Goal: Task Accomplishment & Management: Use online tool/utility

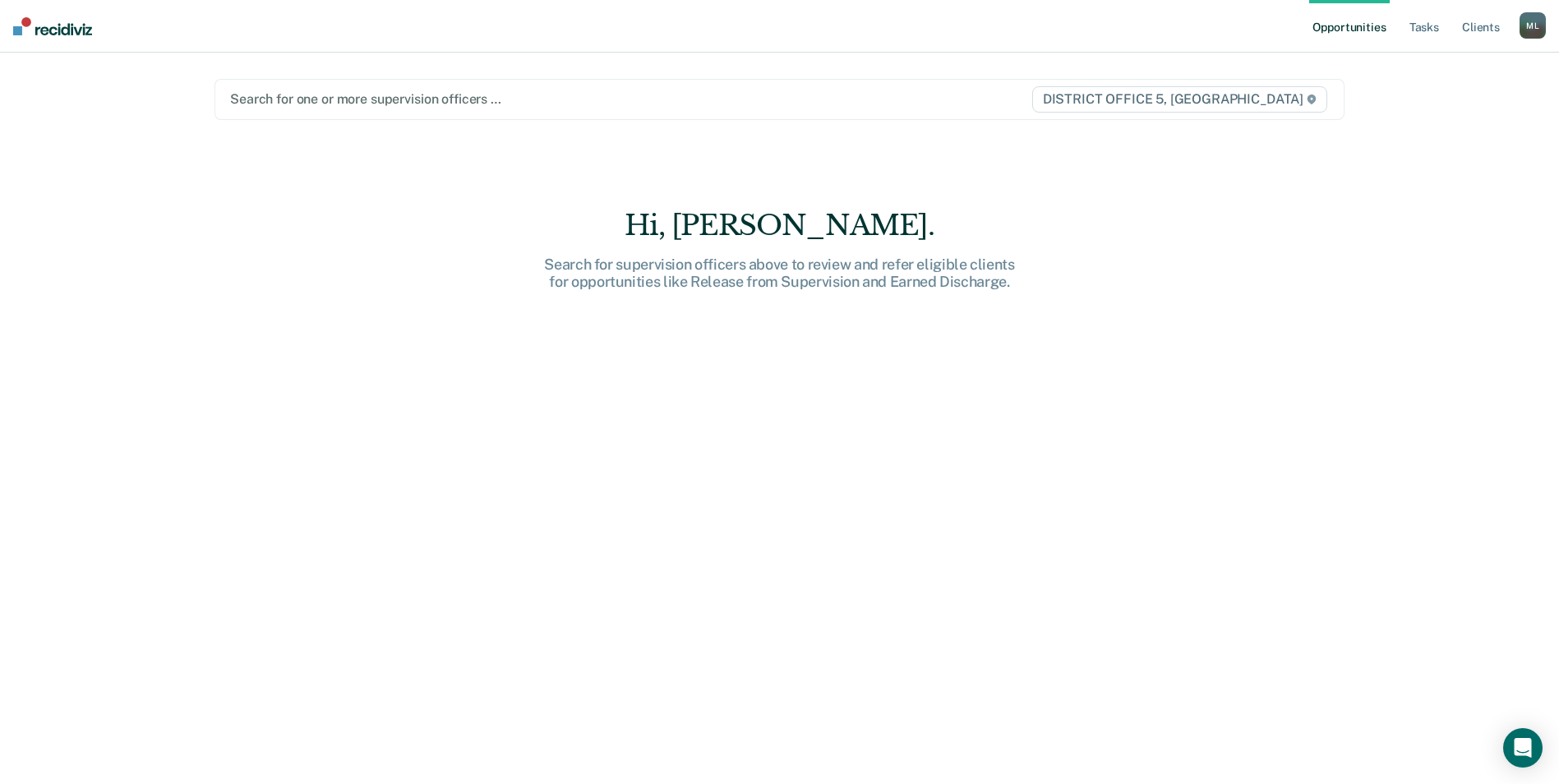
click at [576, 89] on div at bounding box center [614, 99] width 769 height 19
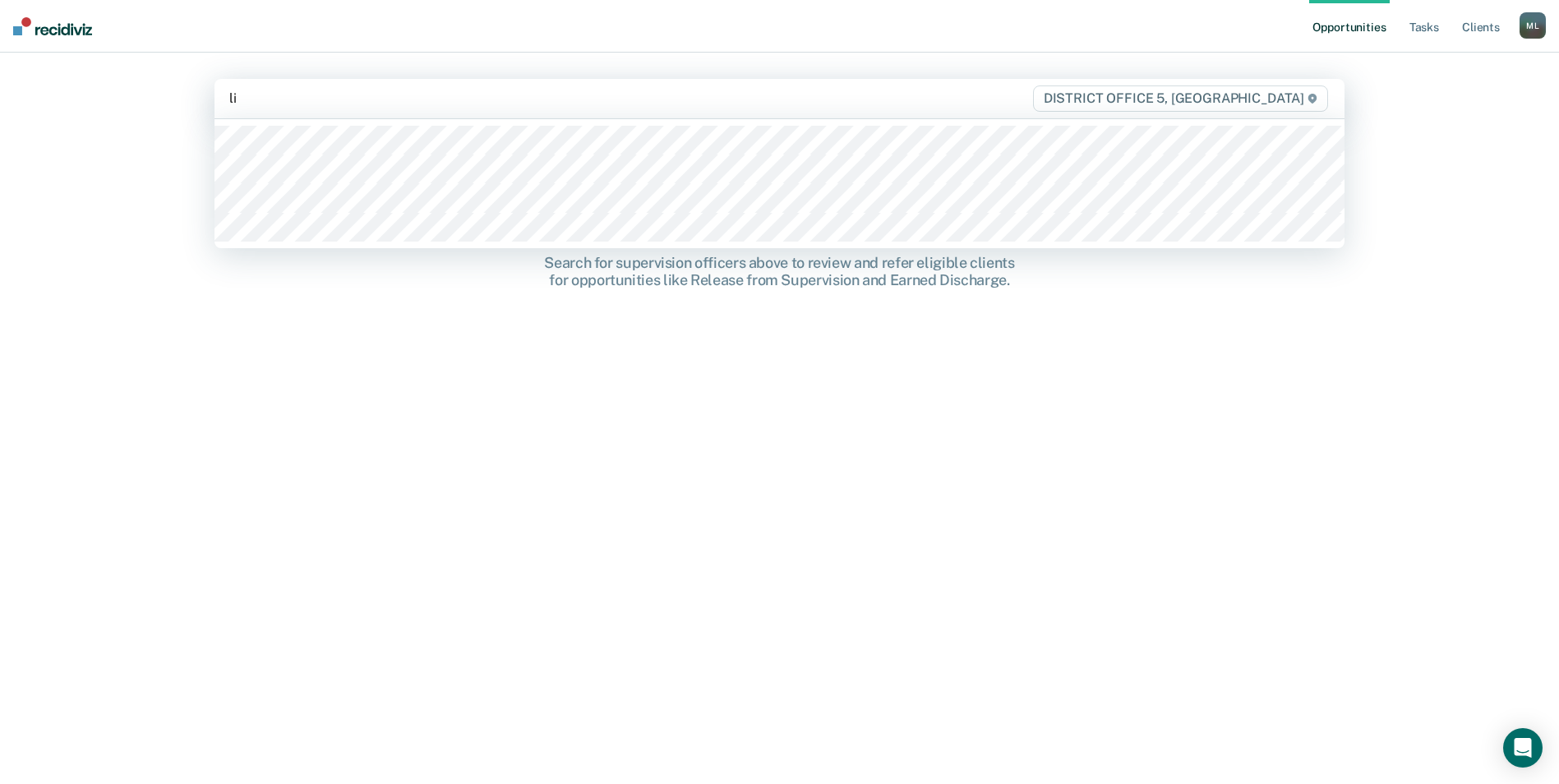
type input "lin"
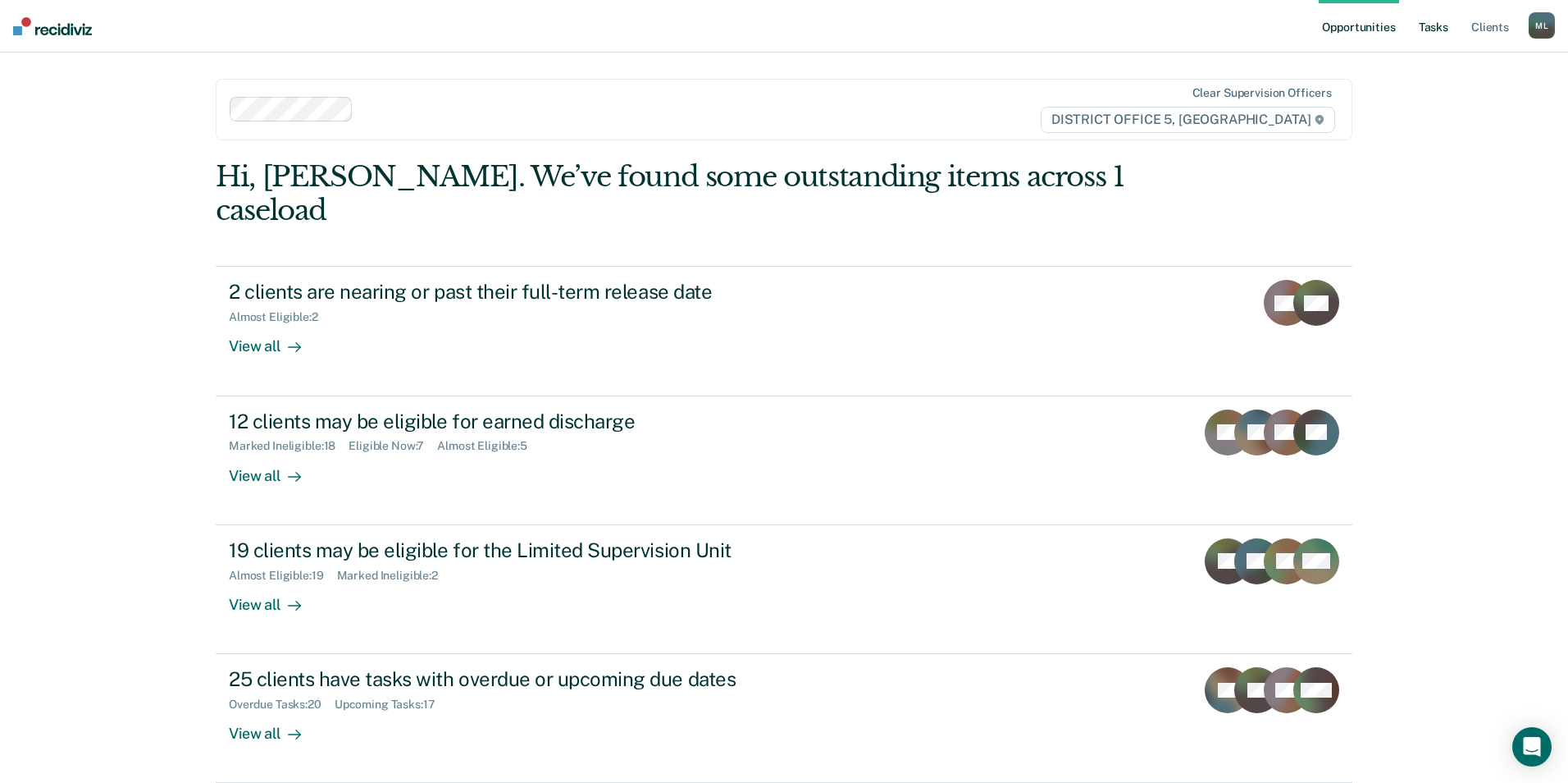
click at [1434, 19] on link "Tasks" at bounding box center [1433, 26] width 36 height 53
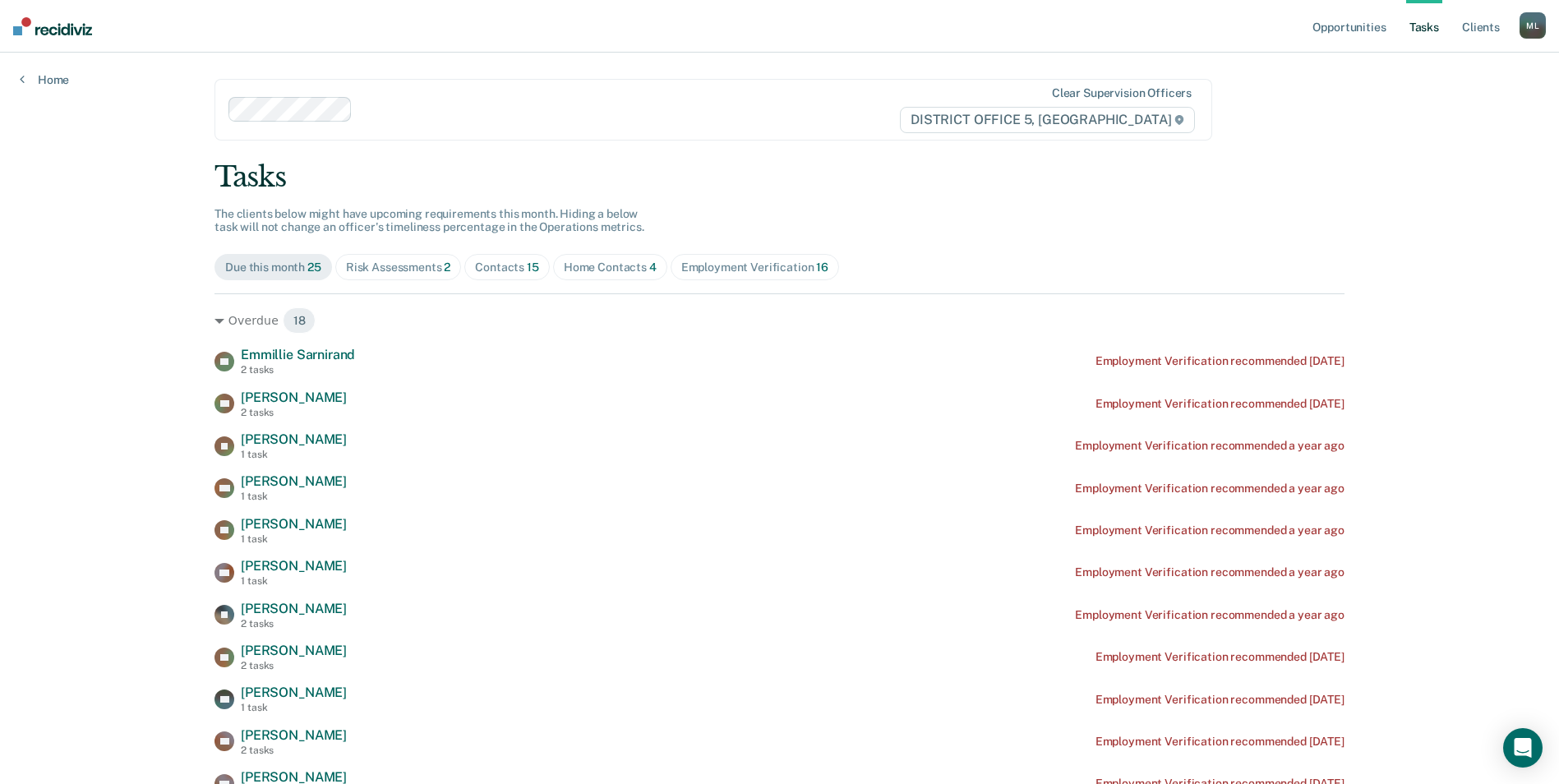
click at [747, 264] on div "Employment Verification 16" at bounding box center [755, 267] width 147 height 14
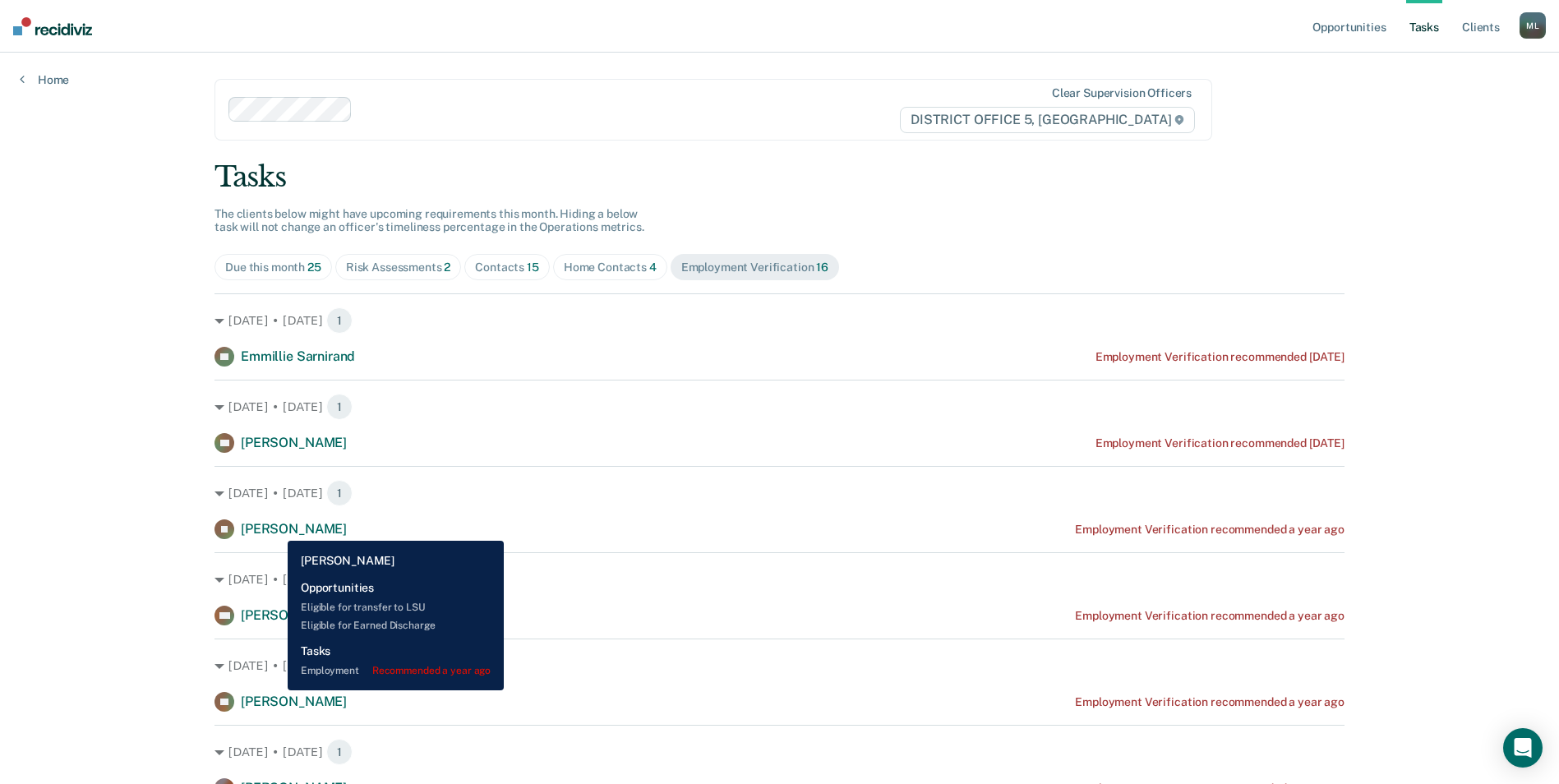
click at [275, 528] on span "[PERSON_NAME]" at bounding box center [293, 529] width 106 height 16
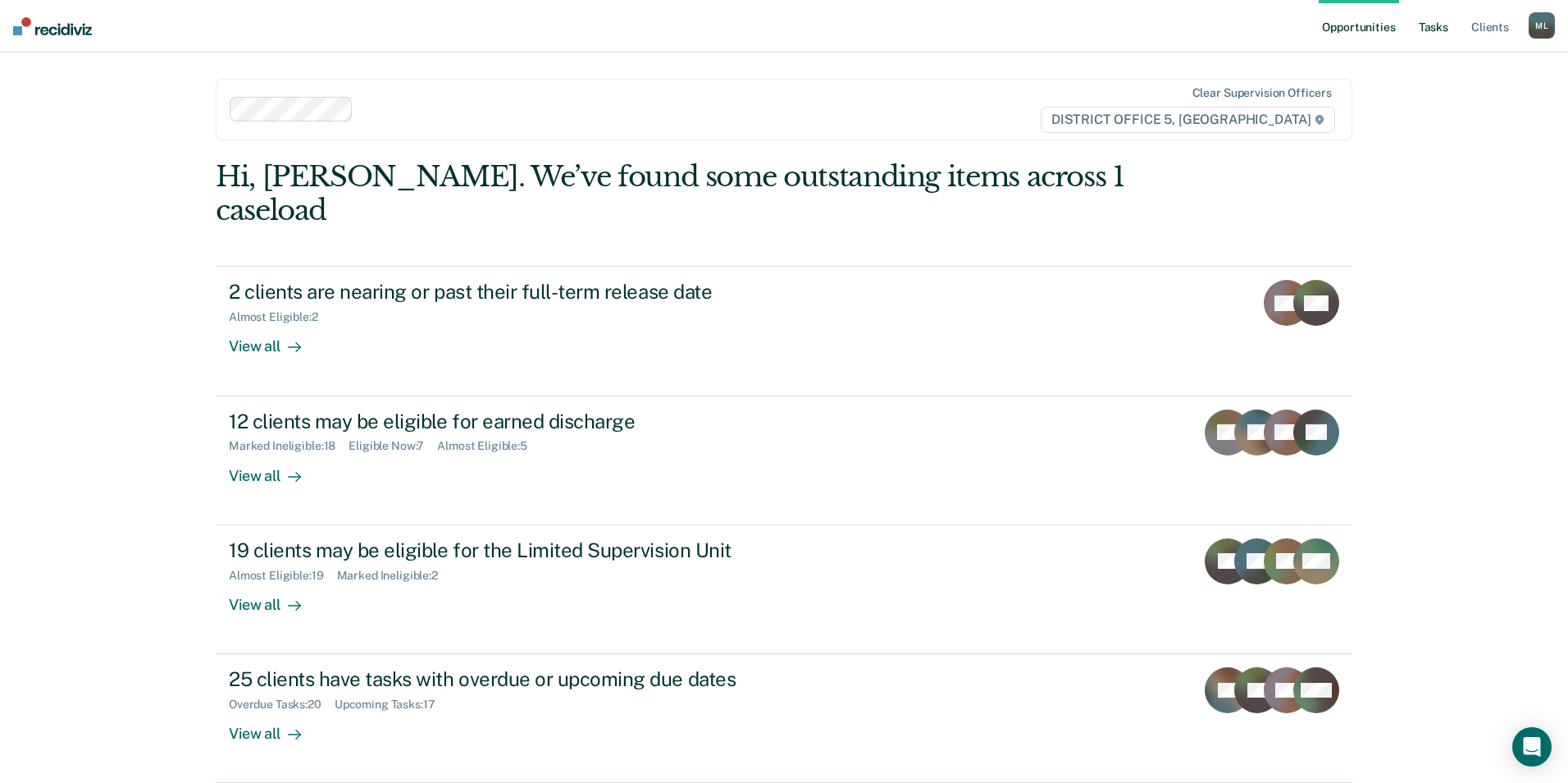
click at [1428, 25] on link "Tasks" at bounding box center [1433, 26] width 36 height 53
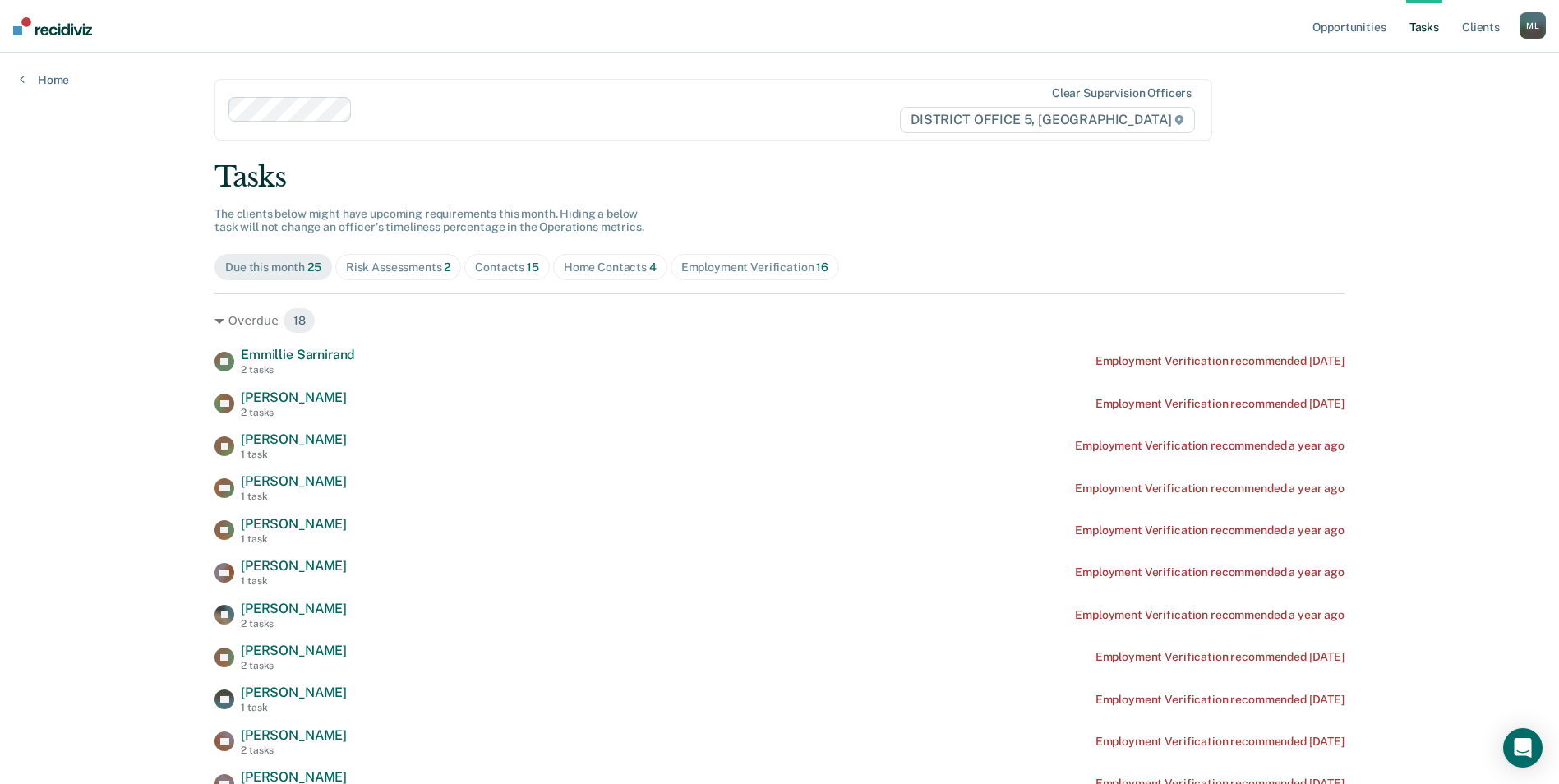
click at [733, 267] on div "Employment Verification 16" at bounding box center [755, 267] width 147 height 14
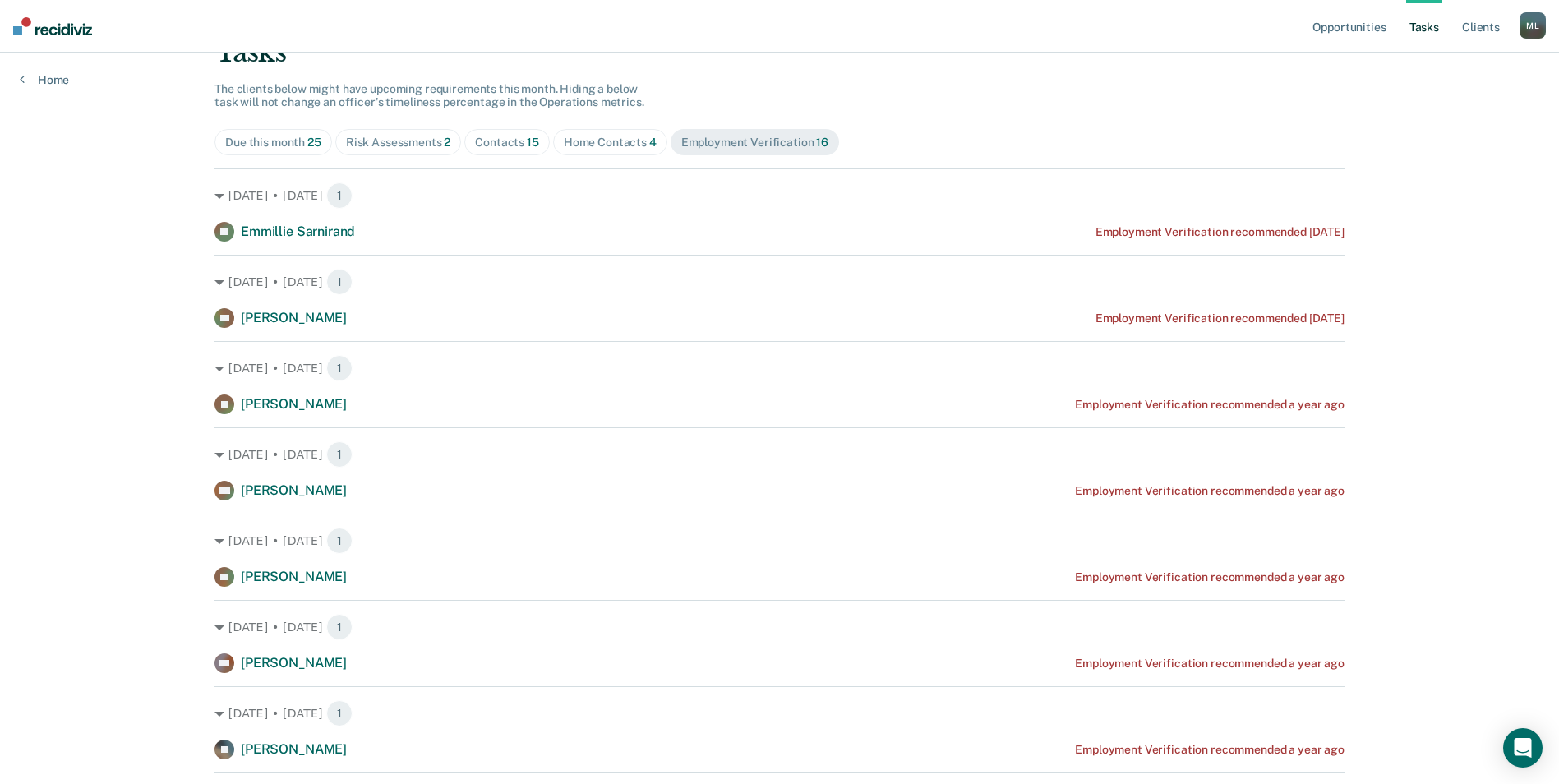
scroll to position [164, 0]
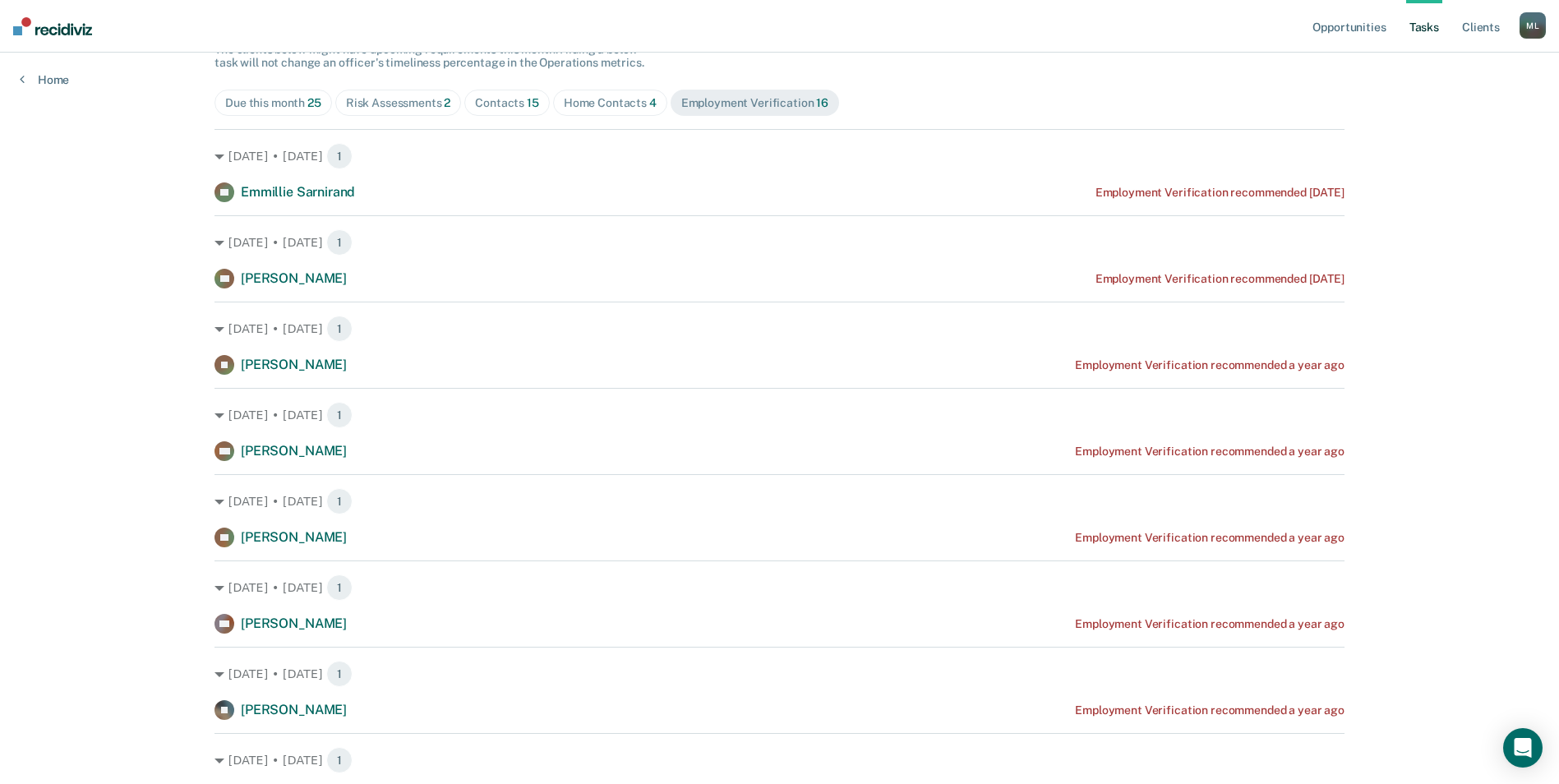
click at [312, 540] on span "[PERSON_NAME]" at bounding box center [293, 537] width 106 height 16
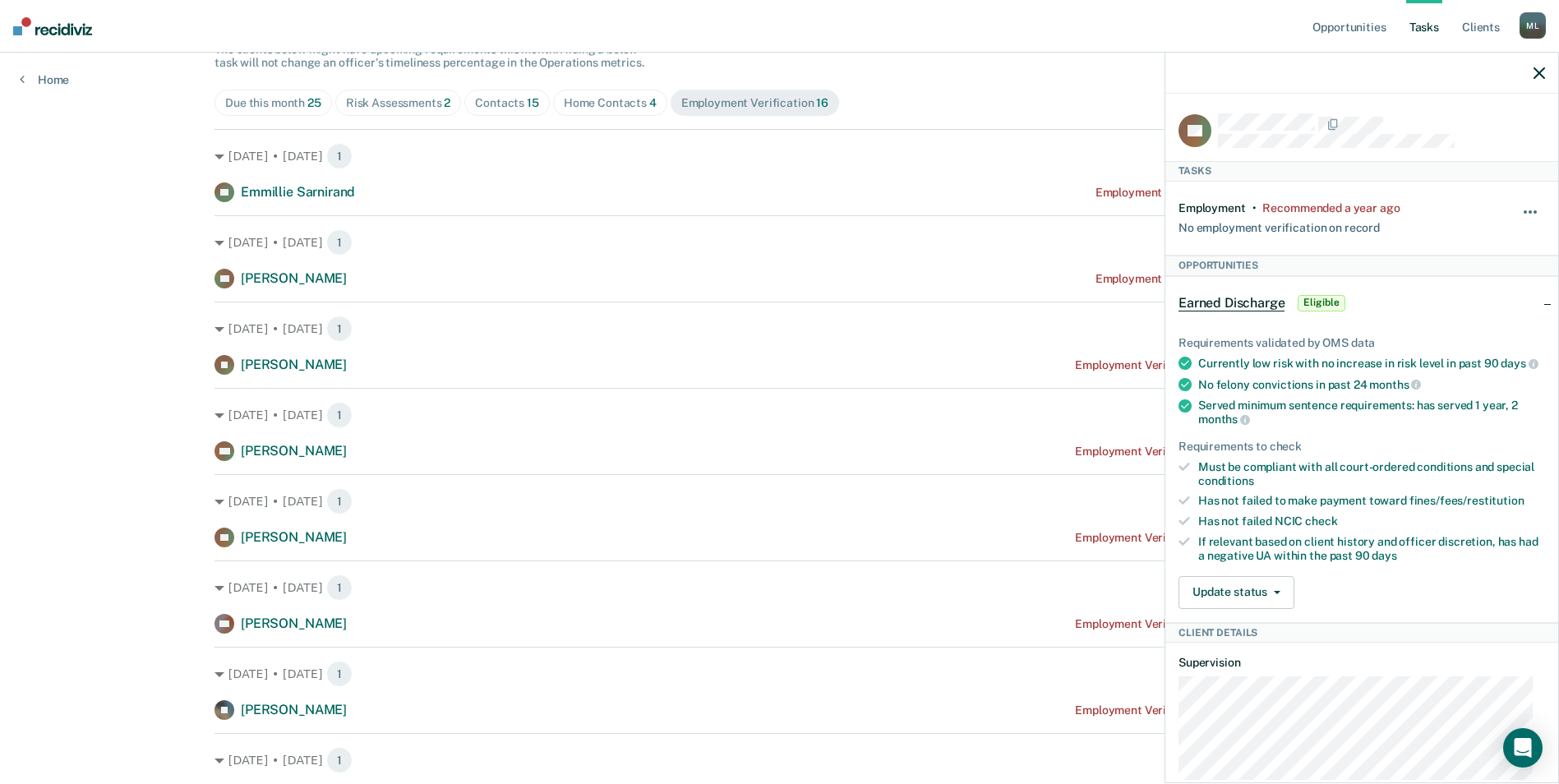
click at [1517, 208] on button "button" at bounding box center [1531, 220] width 28 height 26
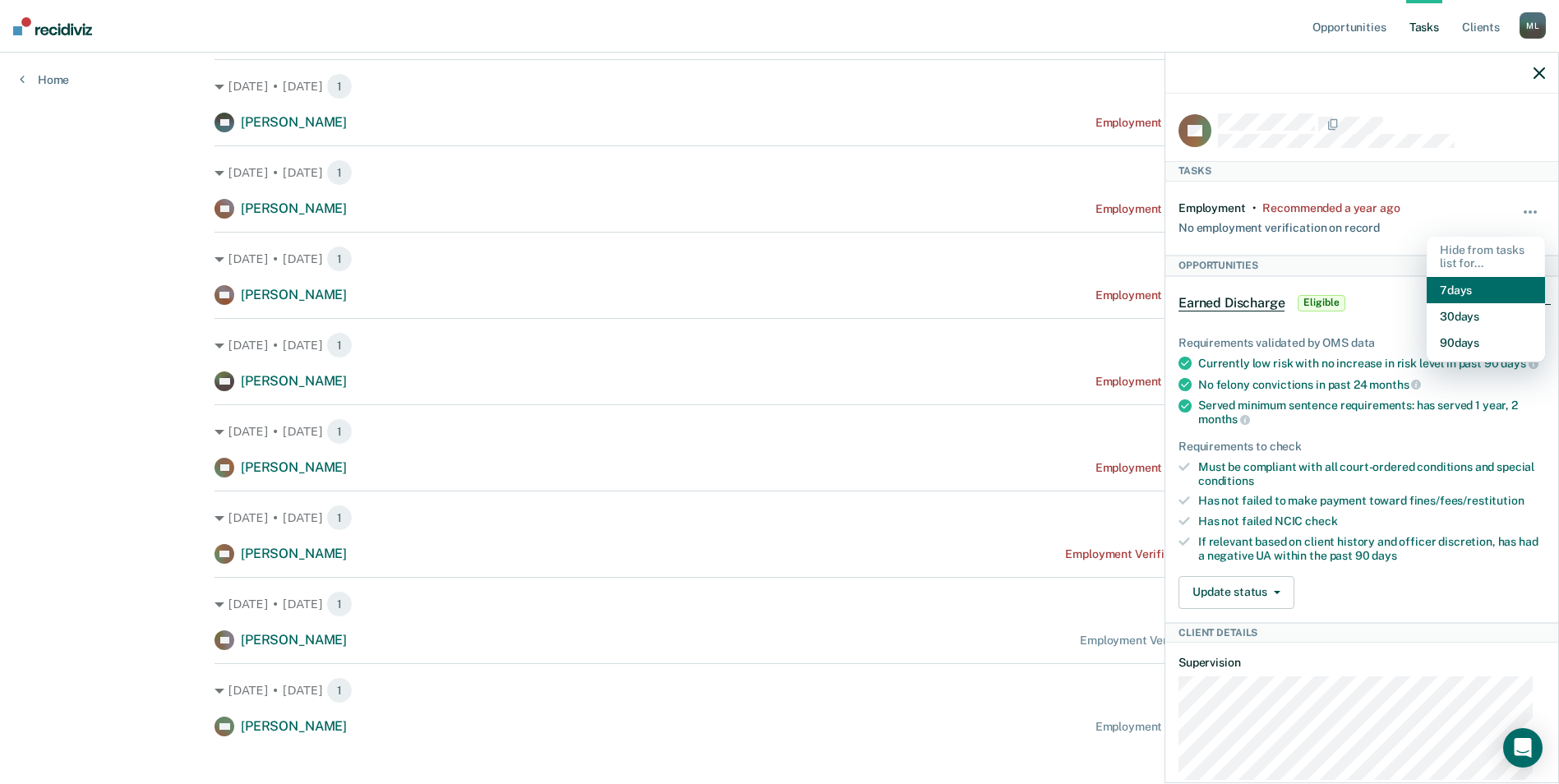
scroll to position [943, 0]
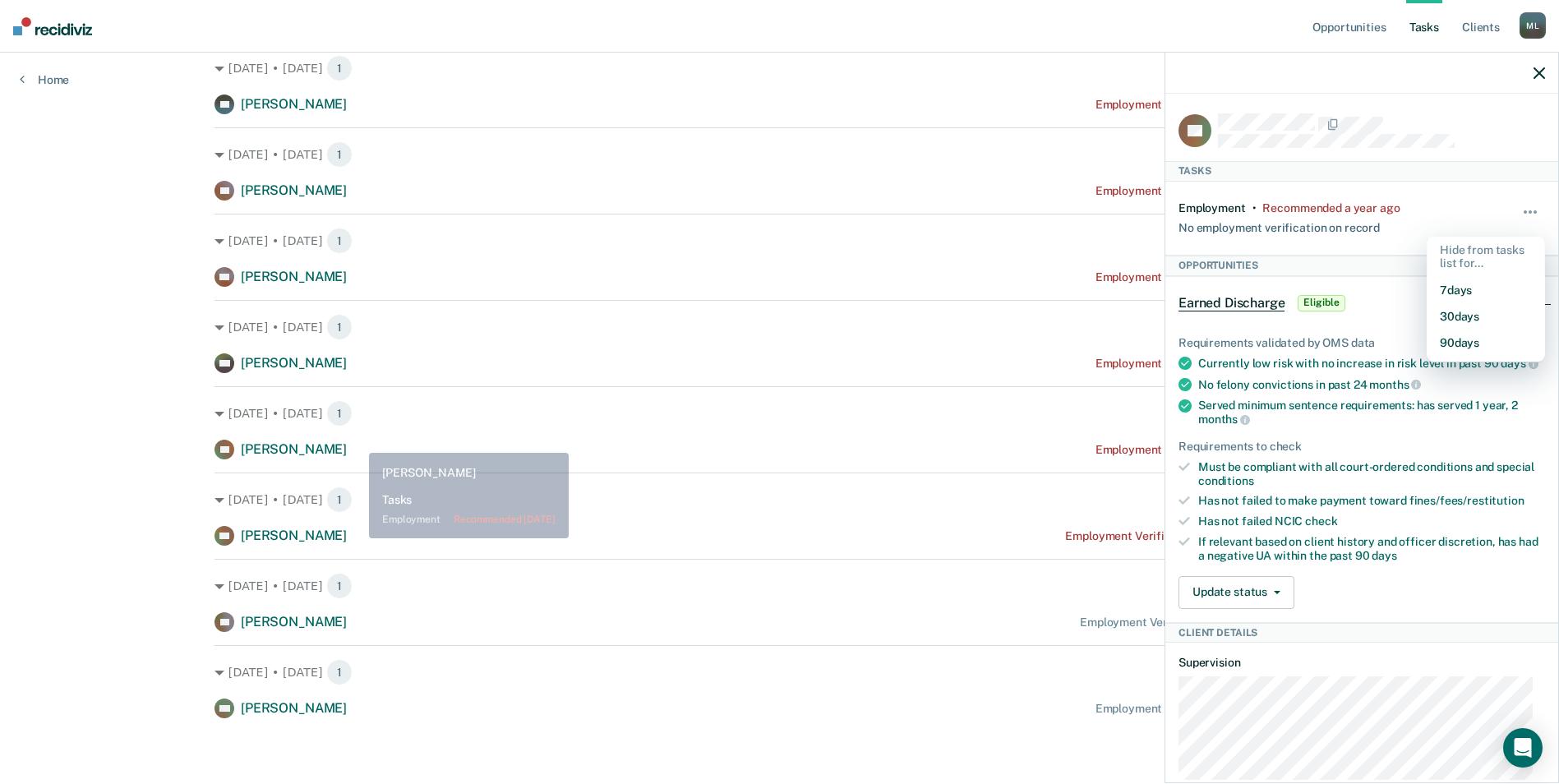
click at [347, 441] on span "[PERSON_NAME]" at bounding box center [293, 449] width 106 height 16
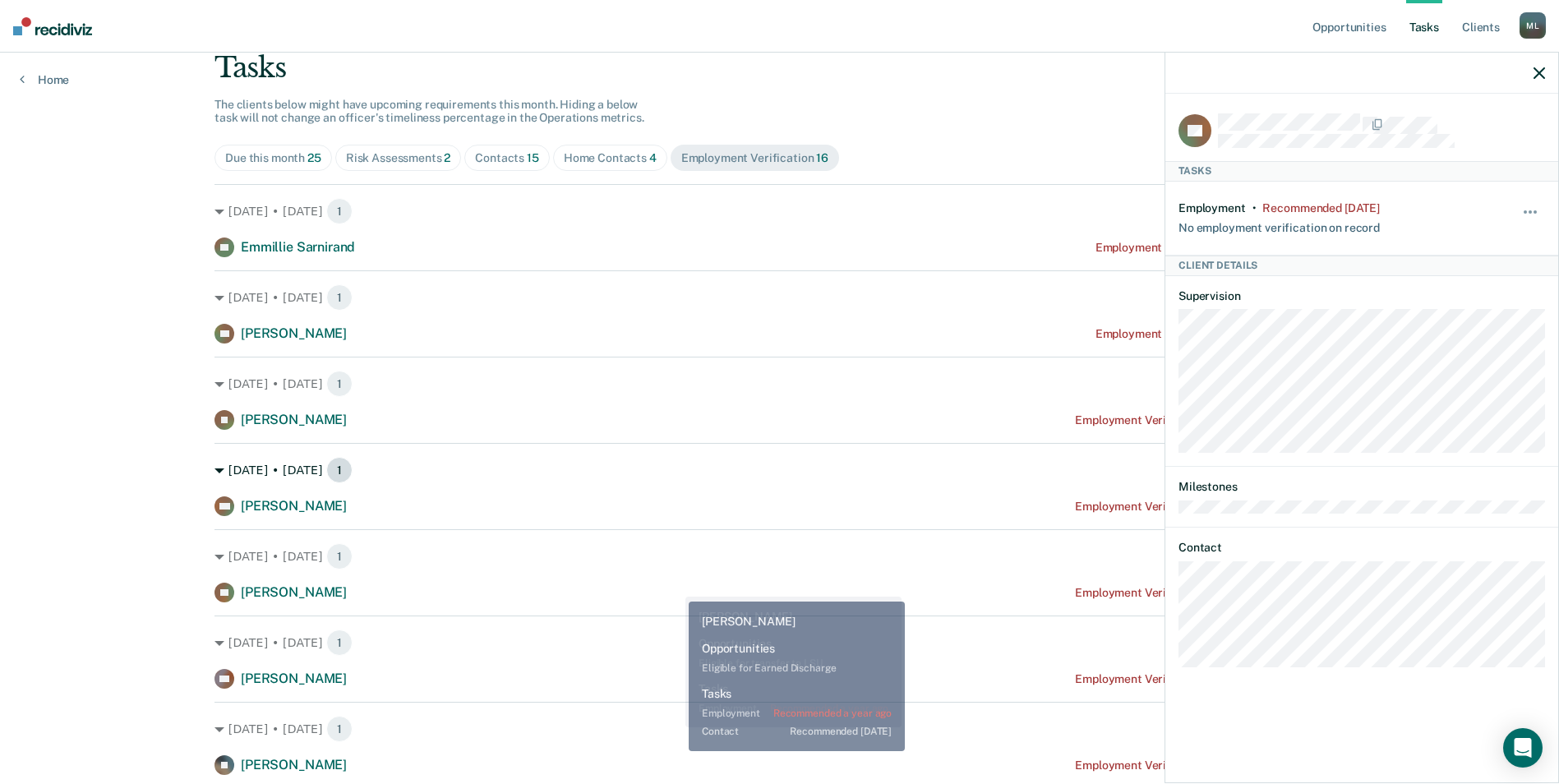
scroll to position [0, 0]
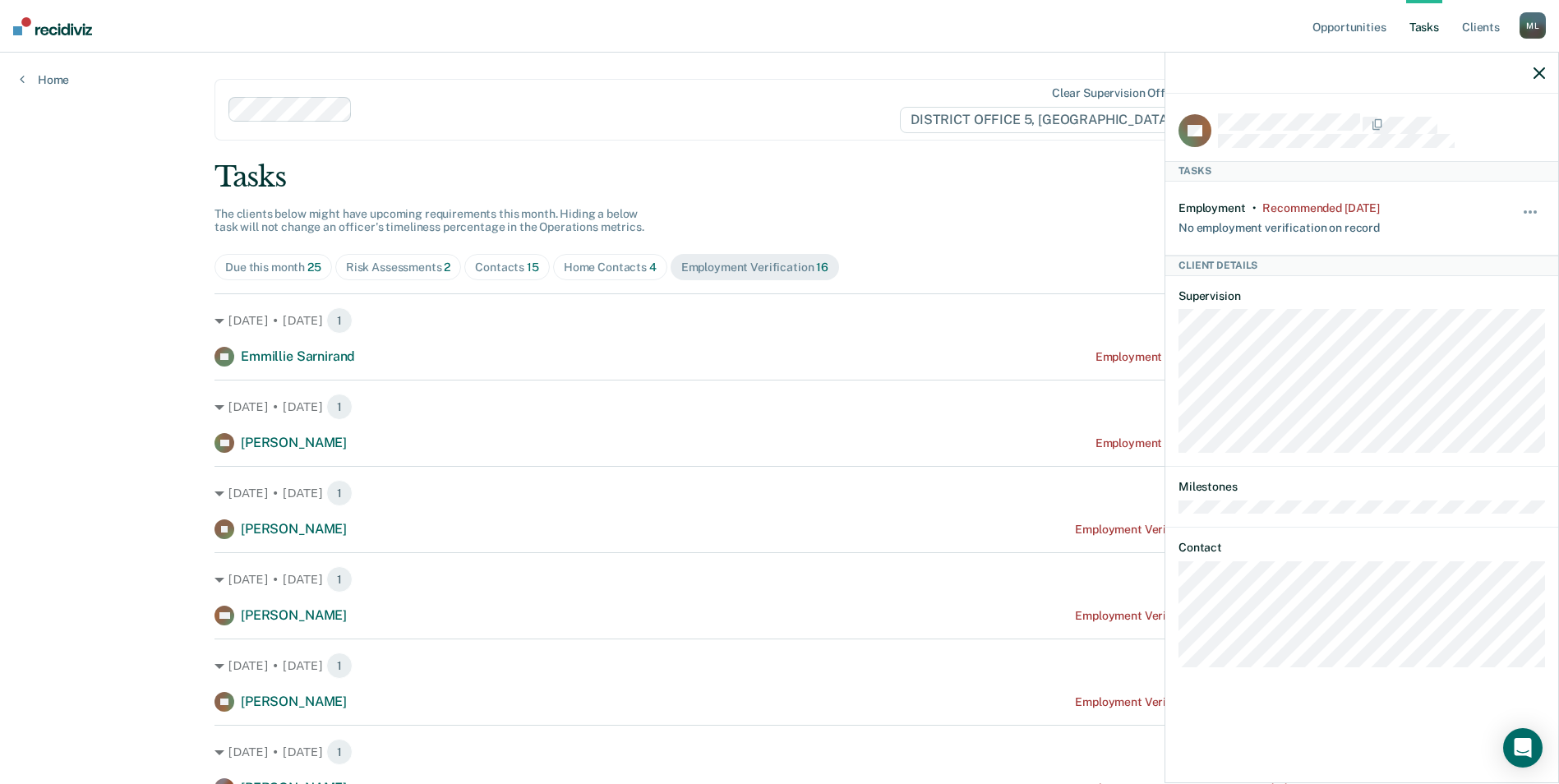
click at [591, 267] on div "Home Contacts 4" at bounding box center [611, 267] width 93 height 14
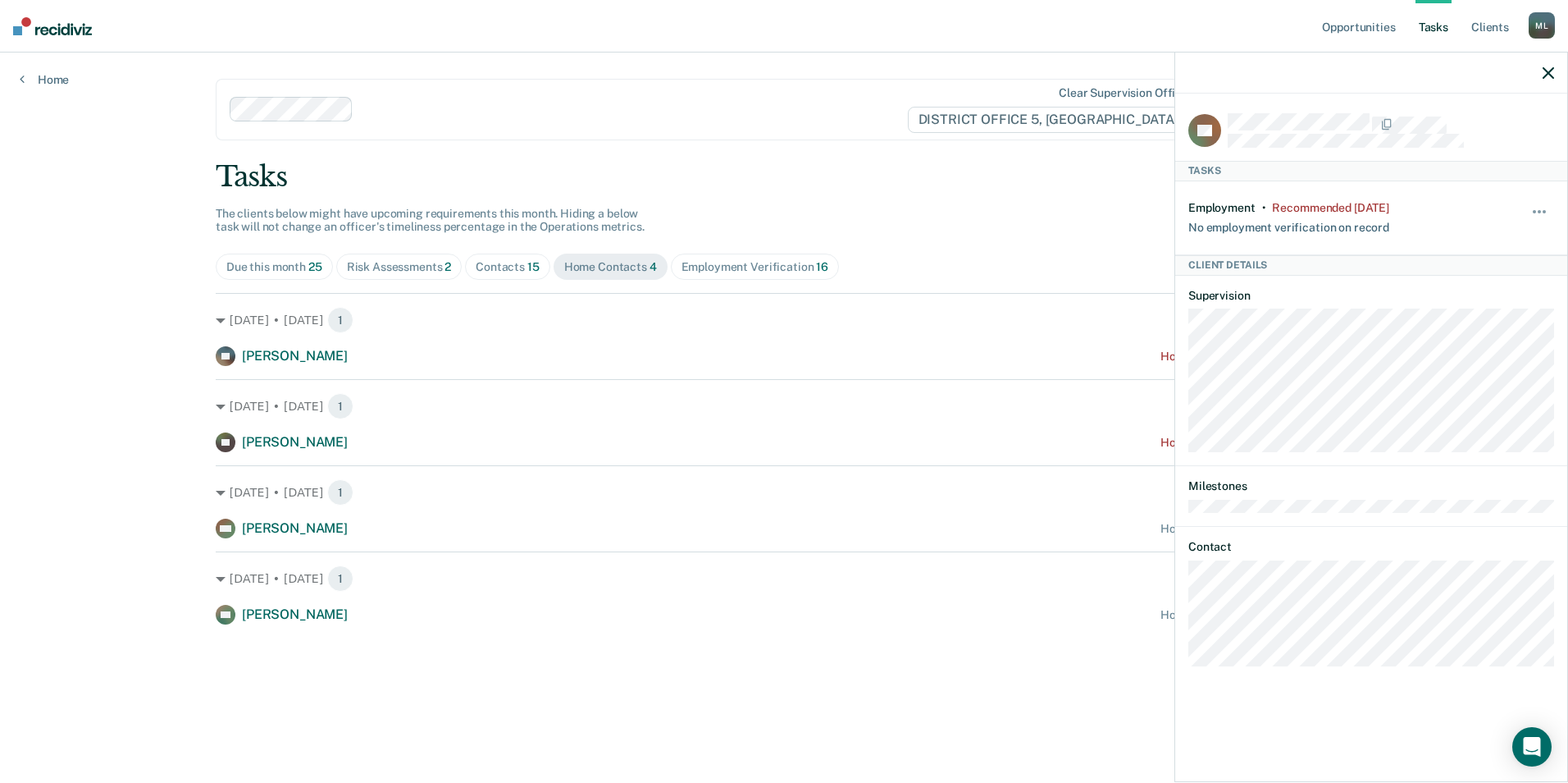
click at [475, 271] on span "Contacts 15" at bounding box center [507, 266] width 85 height 26
